Goal: Task Accomplishment & Management: Manage account settings

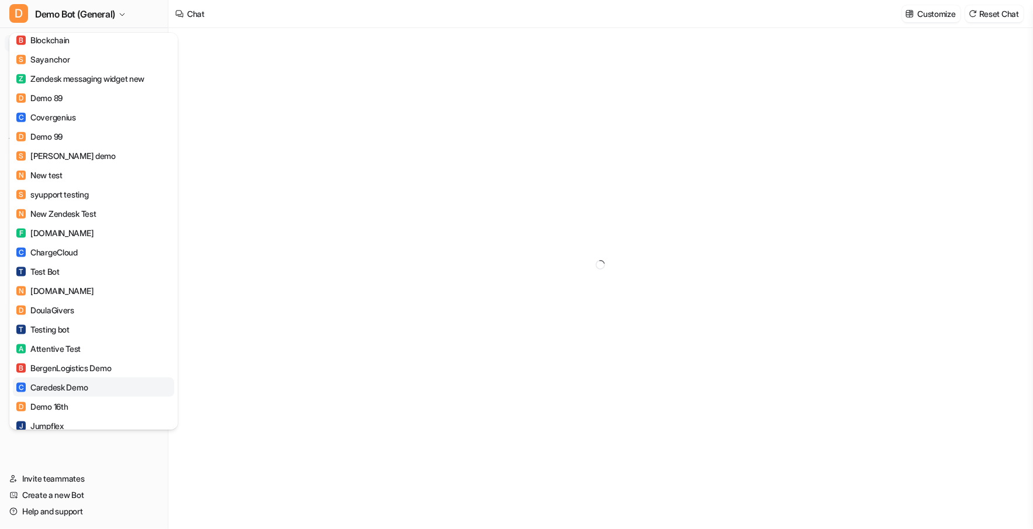
scroll to position [1431, 0]
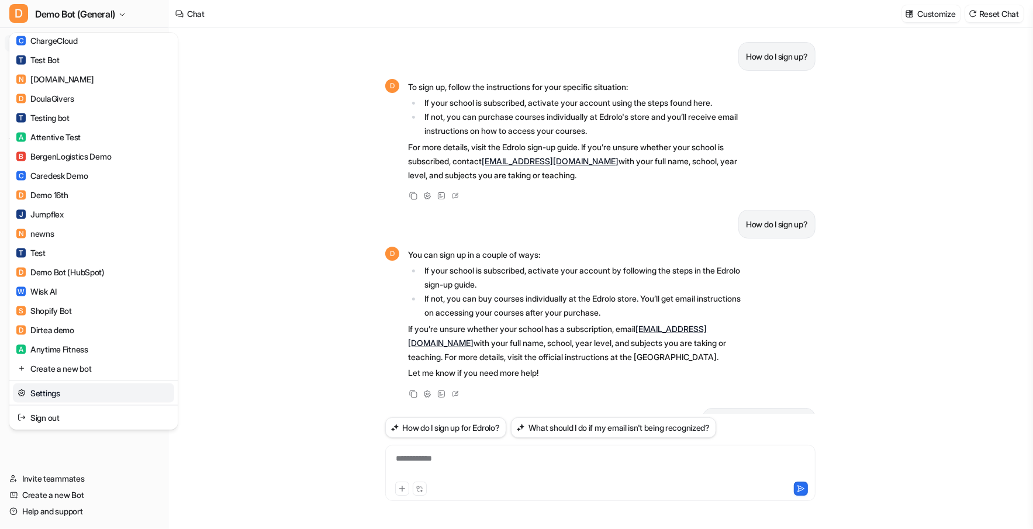
click at [76, 398] on link "Settings" at bounding box center [93, 392] width 161 height 19
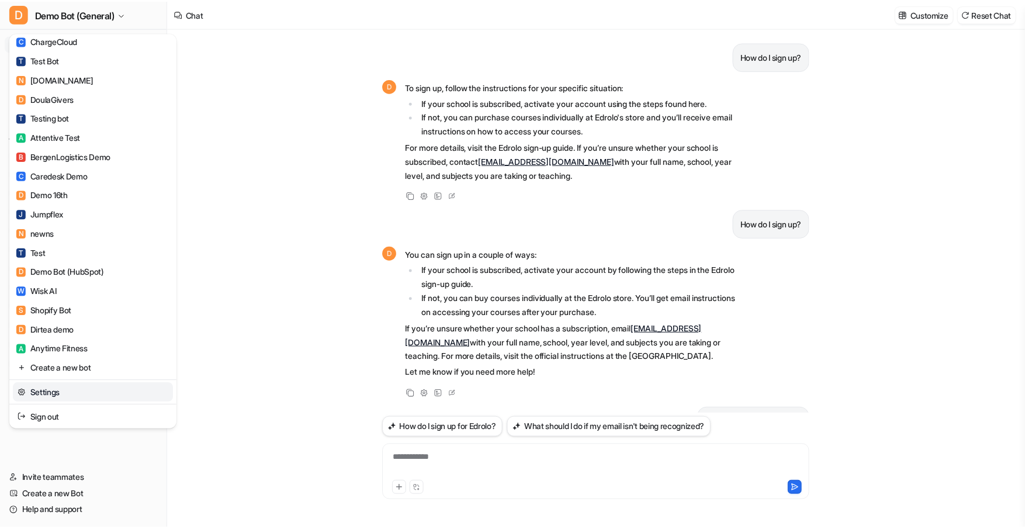
scroll to position [210, 0]
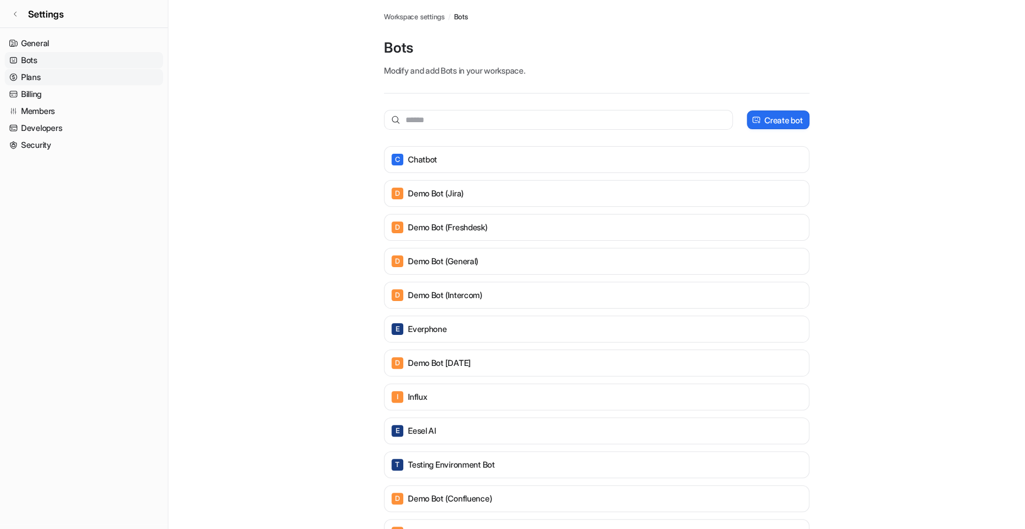
click at [87, 73] on link "Plans" at bounding box center [84, 77] width 158 height 16
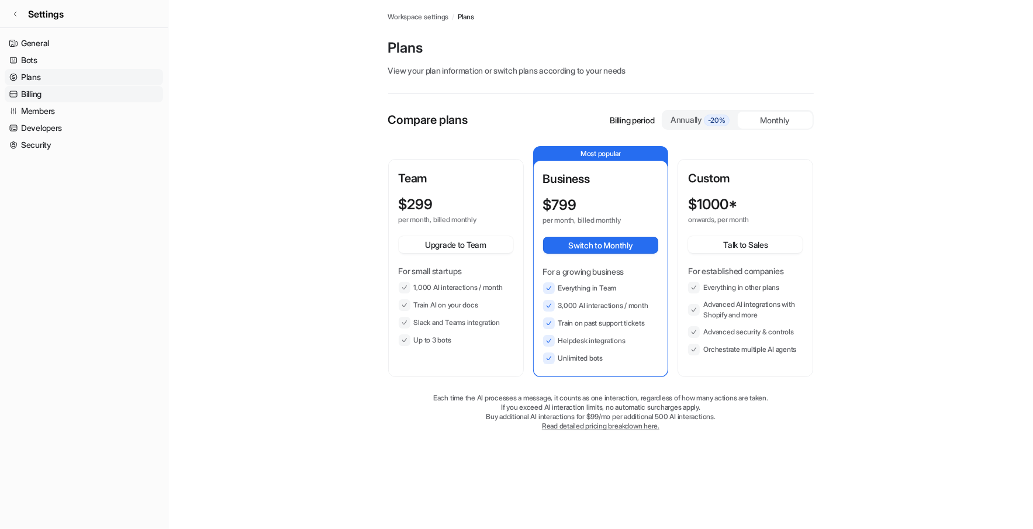
click at [82, 95] on link "Billing" at bounding box center [84, 94] width 158 height 16
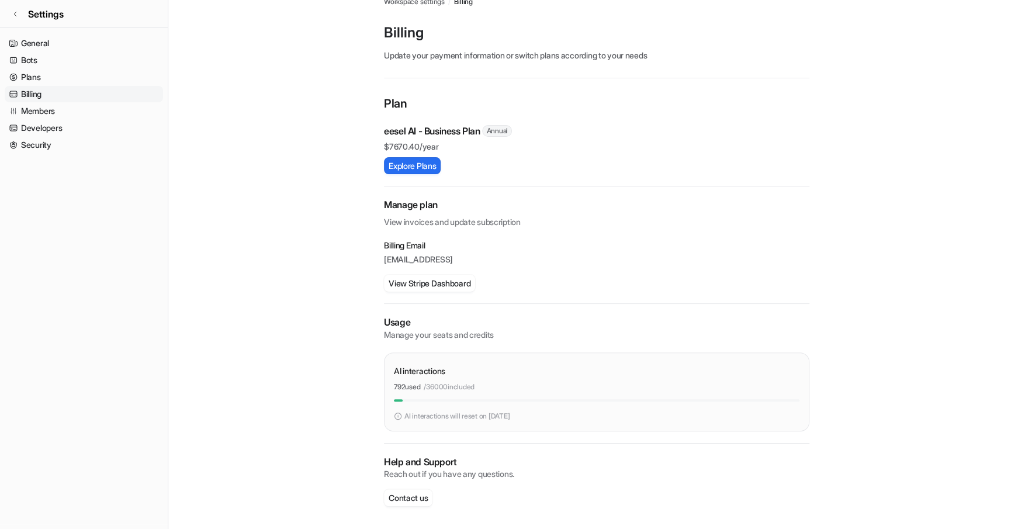
scroll to position [16, 0]
click at [70, 146] on link "Security" at bounding box center [84, 145] width 158 height 16
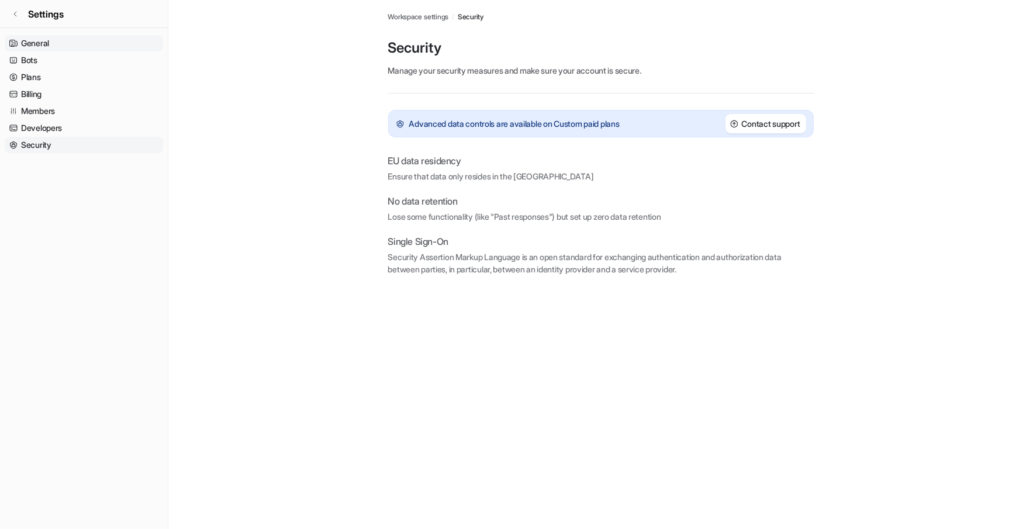
click at [52, 49] on link "General" at bounding box center [84, 43] width 158 height 16
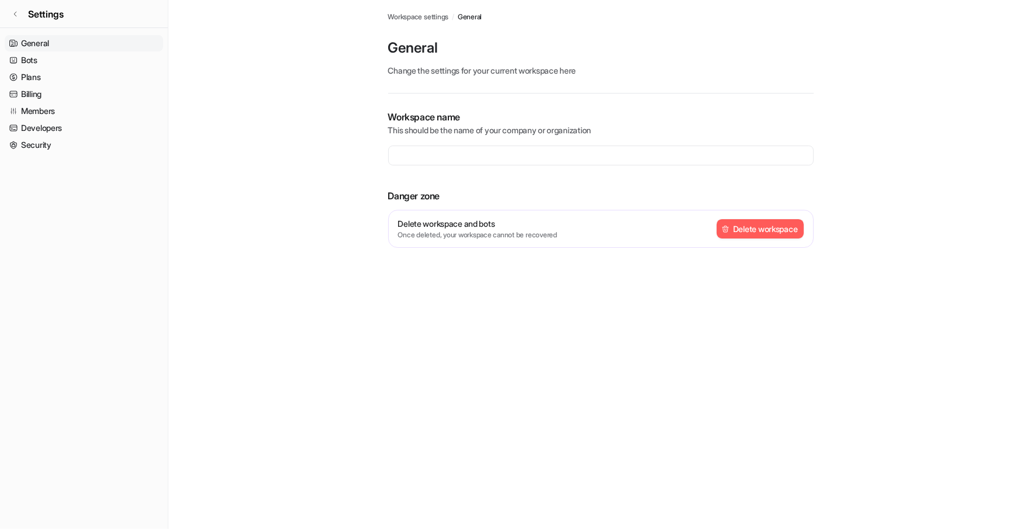
type input "**********"
